Goal: Check status: Check status

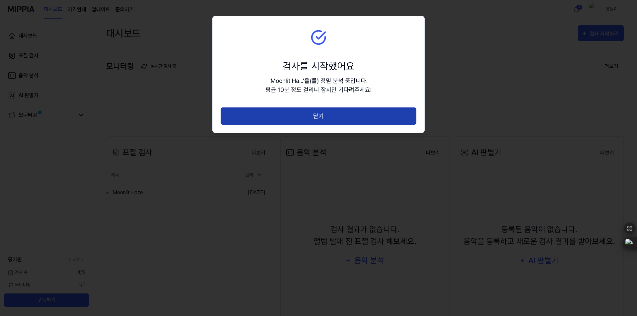
click at [371, 116] on button "닫기" at bounding box center [319, 117] width 196 height 18
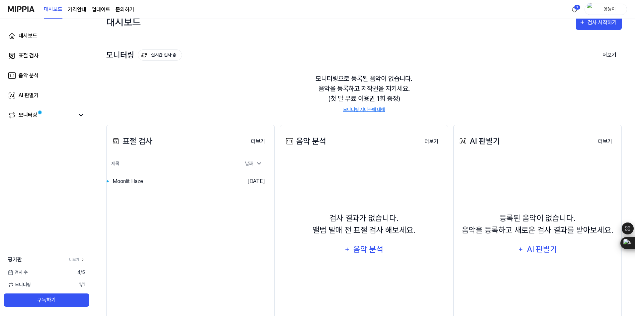
scroll to position [11, 0]
click at [180, 183] on div "Moonlit Haze" at bounding box center [157, 182] width 93 height 19
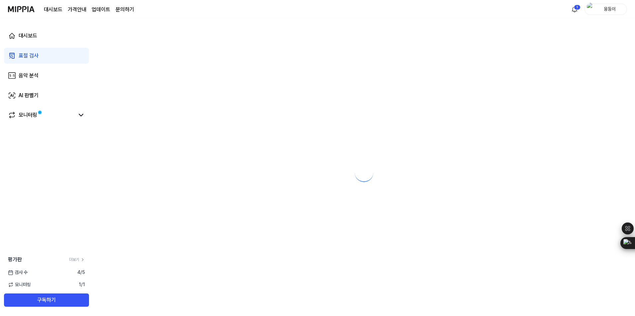
scroll to position [0, 0]
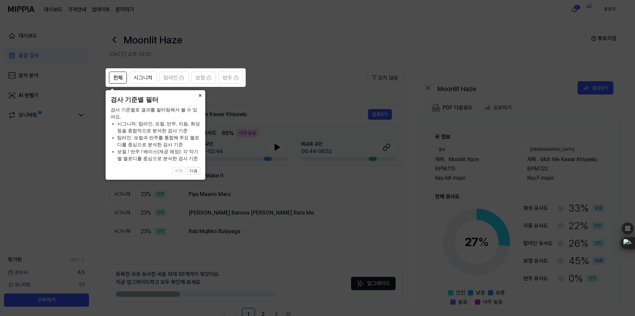
click at [200, 98] on button "×" at bounding box center [200, 94] width 11 height 9
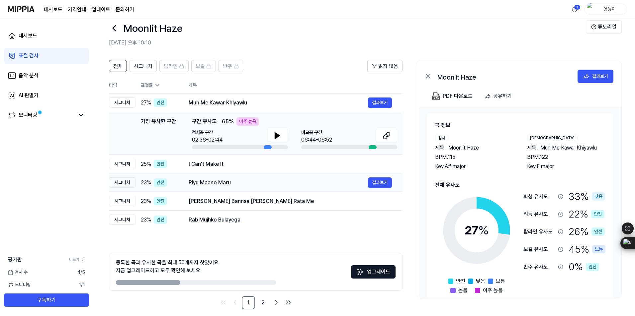
scroll to position [18, 0]
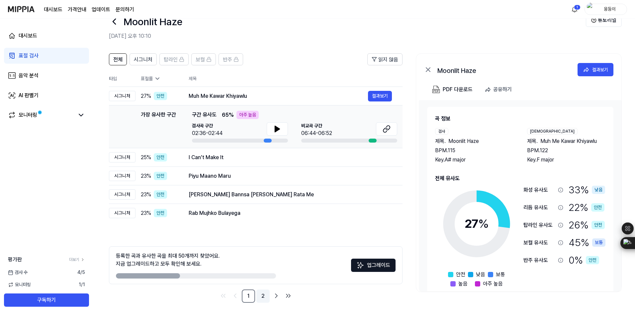
click at [264, 297] on link "2" at bounding box center [262, 296] width 13 height 13
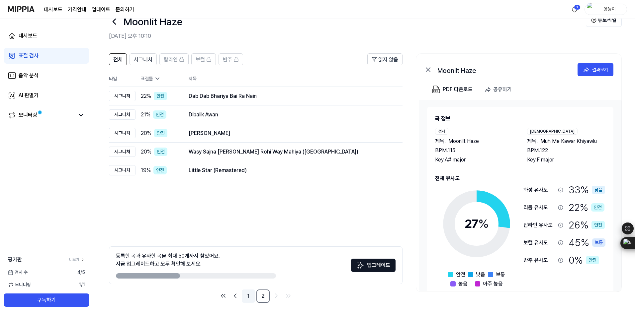
click at [248, 295] on link "1" at bounding box center [248, 296] width 13 height 13
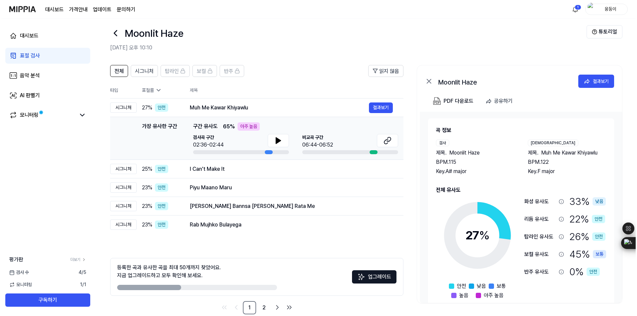
scroll to position [0, 0]
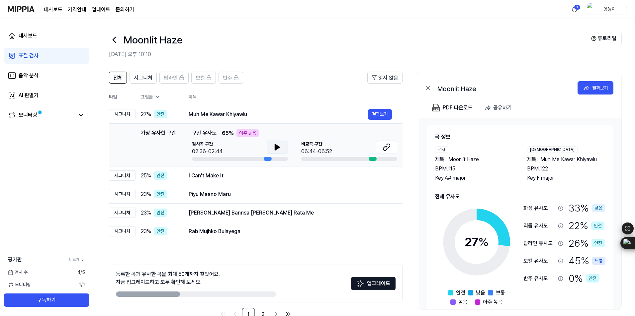
click at [277, 148] on icon at bounding box center [277, 147] width 5 height 6
drag, startPoint x: 229, startPoint y: 115, endPoint x: 191, endPoint y: 115, distance: 37.5
click at [192, 115] on div "Muh Me Kawar Khiyawlu" at bounding box center [278, 115] width 179 height 8
drag, startPoint x: 186, startPoint y: 114, endPoint x: 244, endPoint y: 117, distance: 58.8
click at [244, 117] on td "Muh Me Kawar Khiyawlu 결과보기" at bounding box center [290, 114] width 224 height 19
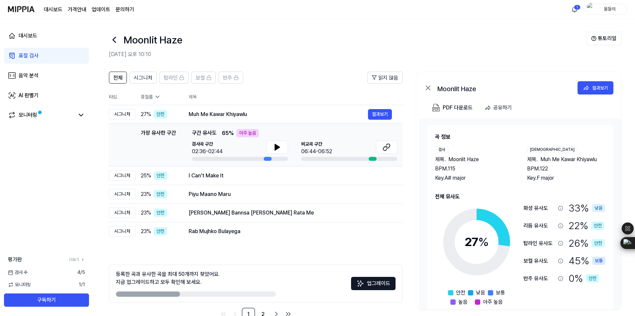
click at [324, 149] on div "06:44-06:52" at bounding box center [316, 152] width 31 height 8
click at [384, 152] on button at bounding box center [386, 147] width 21 height 13
click at [373, 178] on button "결과보기" at bounding box center [380, 176] width 24 height 11
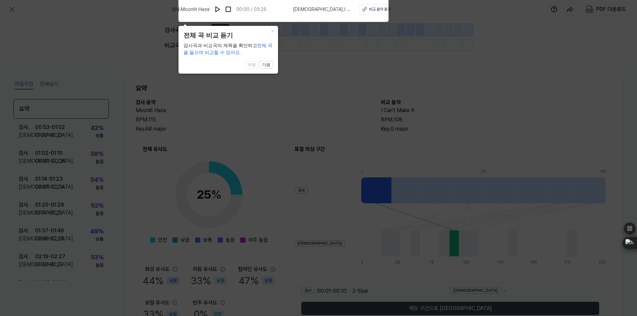
click at [432, 89] on icon at bounding box center [318, 157] width 637 height 320
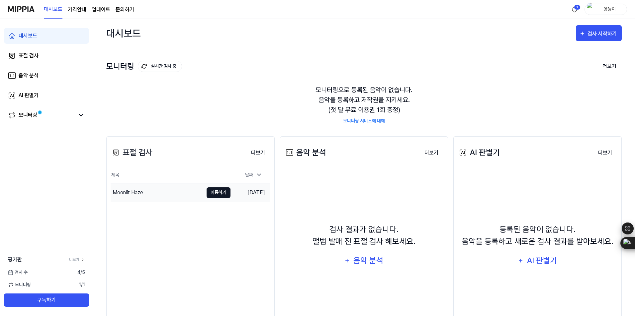
click at [217, 195] on button "이동하기" at bounding box center [218, 193] width 24 height 11
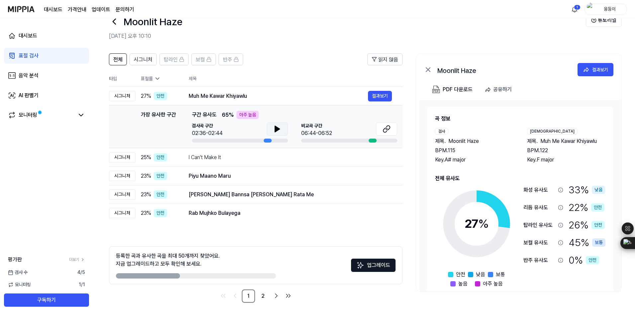
click at [278, 129] on icon at bounding box center [277, 129] width 5 height 6
click at [125, 158] on div "시그니처" at bounding box center [122, 157] width 27 height 10
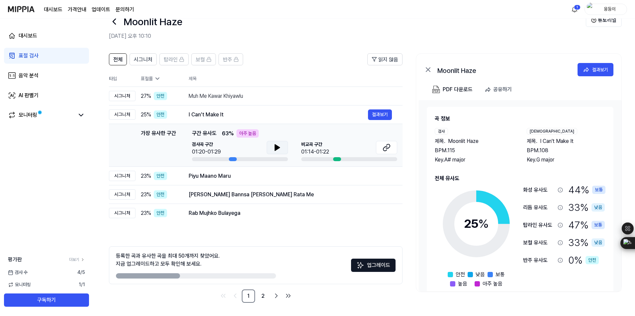
click at [277, 148] on icon at bounding box center [277, 148] width 5 height 6
click at [392, 147] on button at bounding box center [386, 147] width 21 height 13
click at [277, 148] on icon at bounding box center [277, 148] width 8 height 8
click at [263, 179] on div "Piyu Maano Maru" at bounding box center [278, 176] width 179 height 8
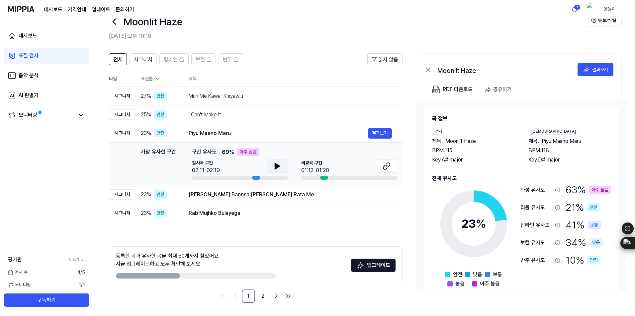
click at [278, 169] on icon at bounding box center [277, 166] width 8 height 8
click at [388, 166] on icon at bounding box center [386, 166] width 8 height 8
click at [283, 171] on button at bounding box center [277, 166] width 21 height 13
click at [375, 196] on button "결과보기" at bounding box center [380, 195] width 24 height 11
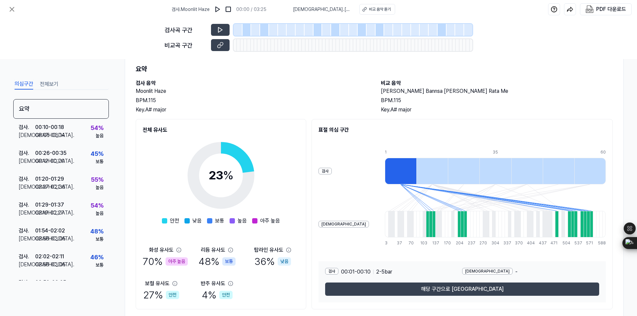
scroll to position [37, 0]
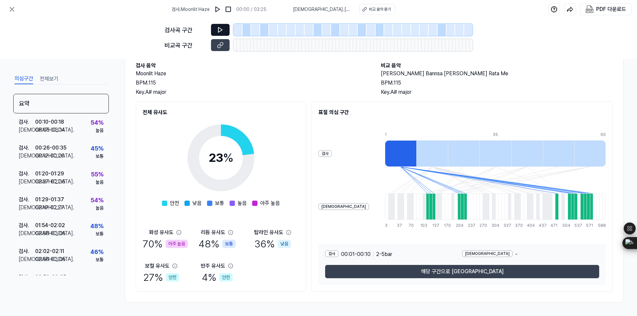
click at [222, 28] on icon at bounding box center [220, 30] width 7 height 7
click at [220, 31] on icon at bounding box center [220, 30] width 7 height 7
